Goal: Navigation & Orientation: Find specific page/section

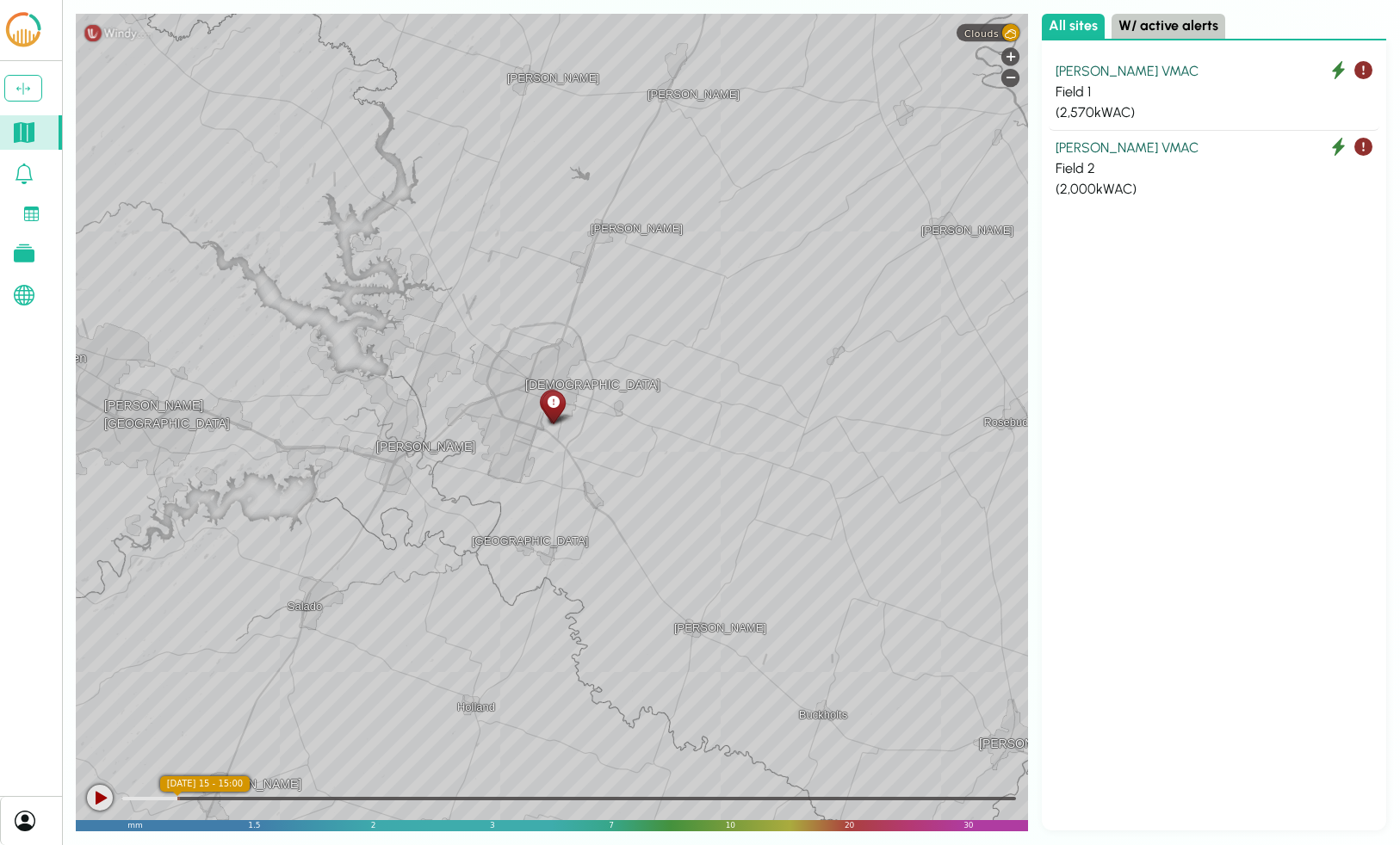
click at [34, 255] on icon at bounding box center [24, 253] width 21 height 18
